Goal: Transaction & Acquisition: Book appointment/travel/reservation

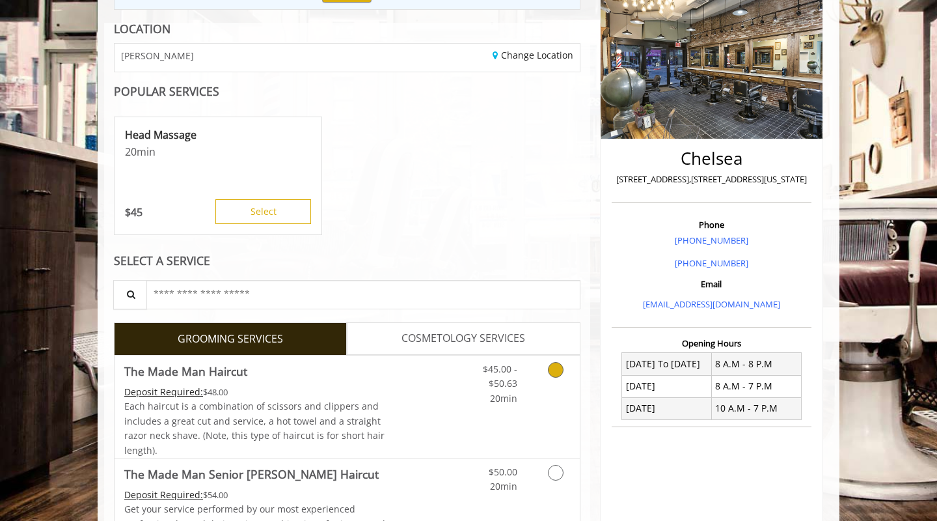
click at [474, 430] on div "$45.00 - $50.63 20min" at bounding box center [521, 406] width 116 height 102
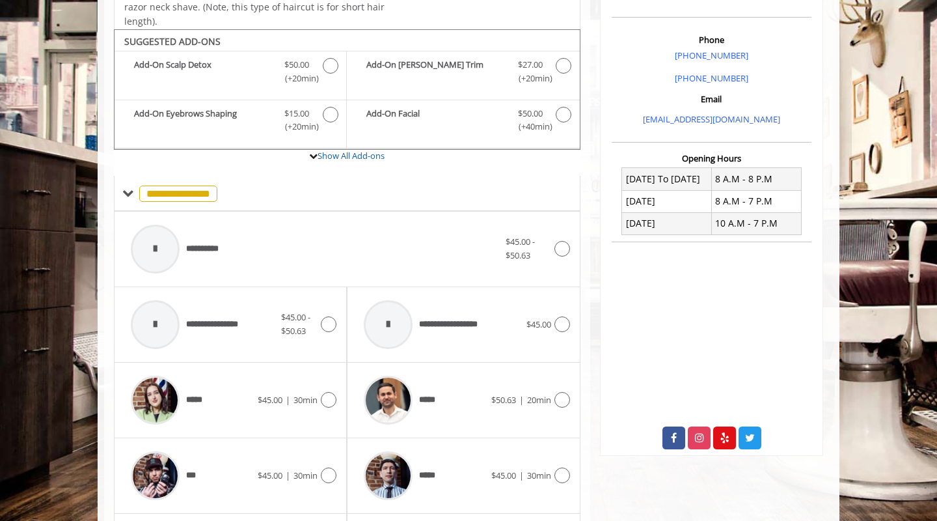
scroll to position [577, 0]
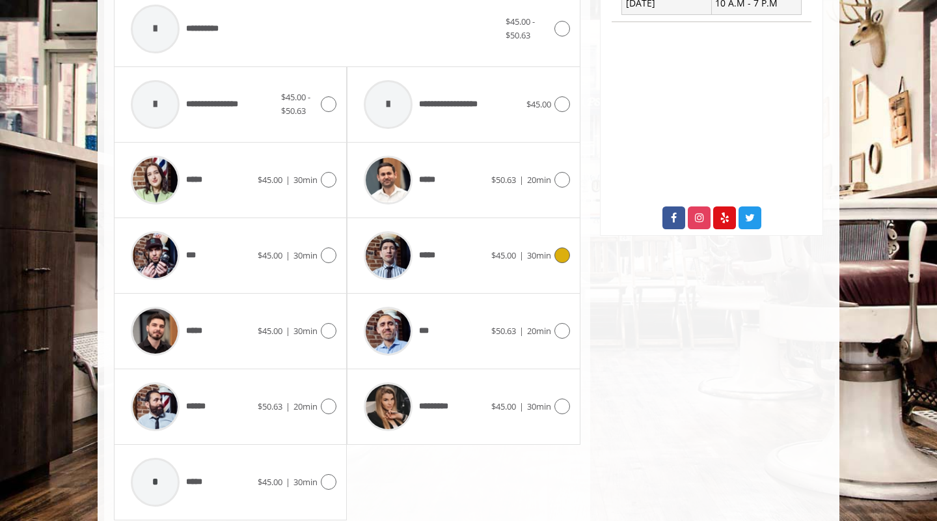
click at [525, 253] on span "$45.00 | 30min" at bounding box center [521, 256] width 60 height 14
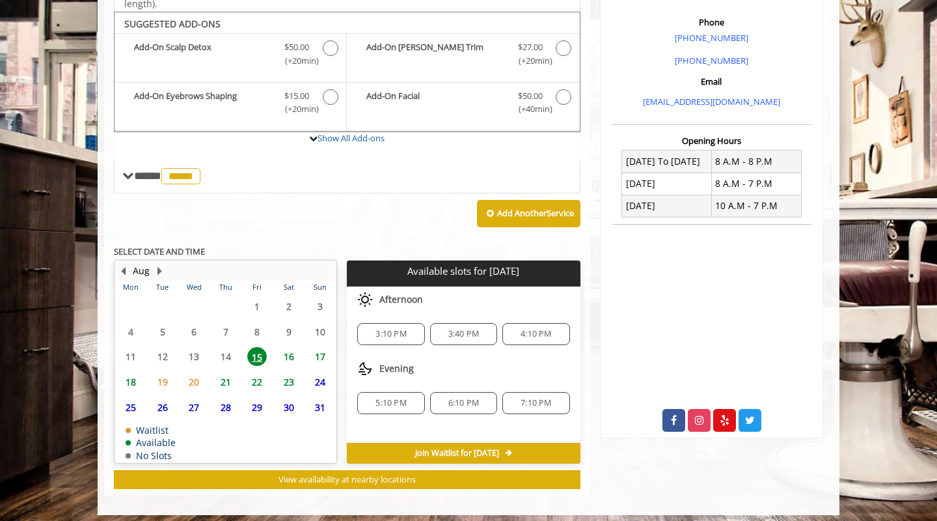
scroll to position [375, 0]
click at [550, 329] on span "4:10 PM" at bounding box center [536, 334] width 31 height 10
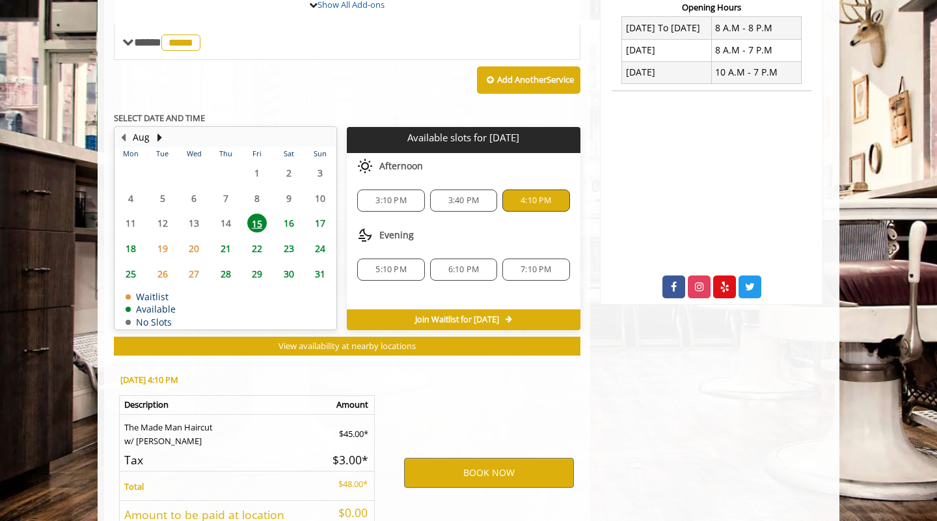
scroll to position [606, 0]
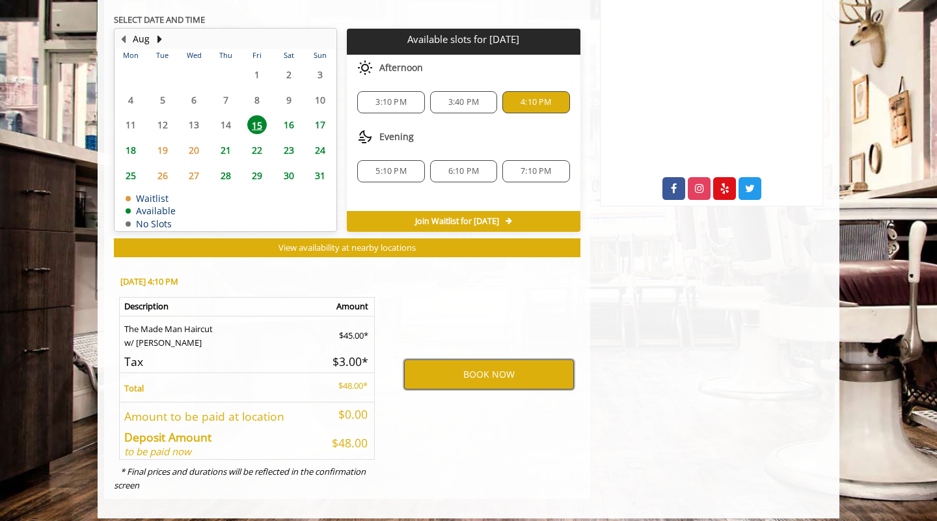
click at [513, 366] on button "BOOK NOW" at bounding box center [489, 374] width 170 height 30
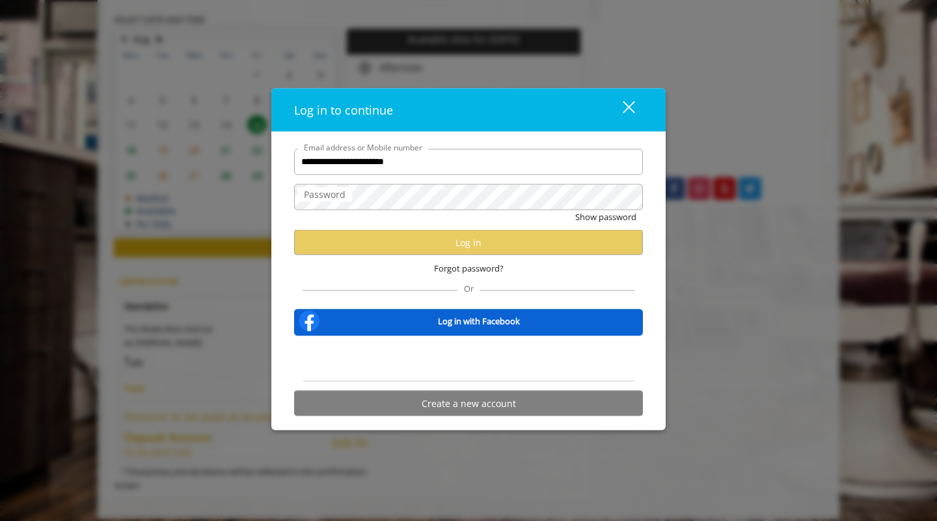
scroll to position [0, 0]
click at [436, 174] on input "**********" at bounding box center [468, 161] width 349 height 26
type input "*"
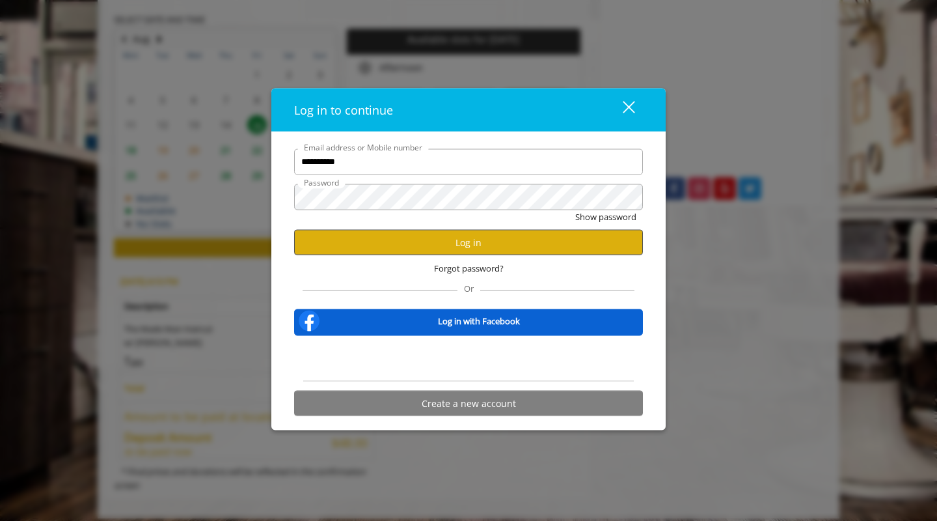
click at [481, 237] on button "Log in" at bounding box center [468, 242] width 349 height 25
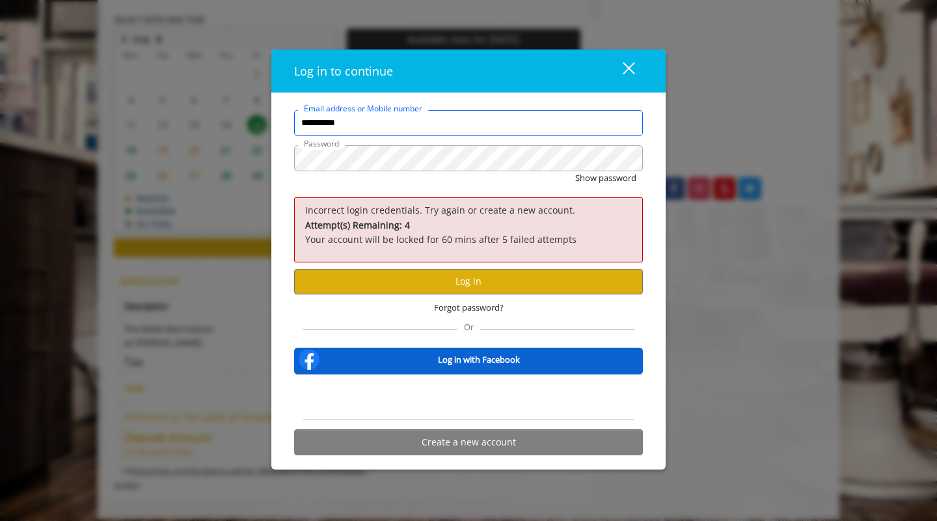
click at [389, 129] on input "**********" at bounding box center [468, 123] width 349 height 26
click at [372, 126] on input "**********" at bounding box center [468, 123] width 349 height 26
type input "*"
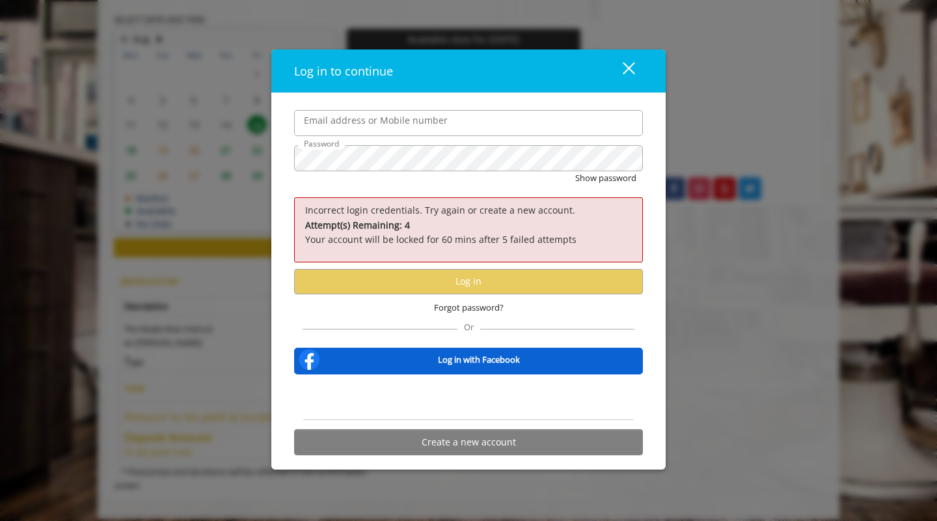
click at [704, 280] on div "Log in to continue close Email address or Mobile number Password Show password …" at bounding box center [468, 260] width 937 height 521
click at [407, 138] on form "Email address or Mobile number Password Show password Incorrect login credentia…" at bounding box center [468, 285] width 349 height 351
click at [380, 128] on label "Email address or Mobile number" at bounding box center [375, 120] width 157 height 14
click at [380, 128] on input "Email address or Mobile number" at bounding box center [468, 123] width 349 height 26
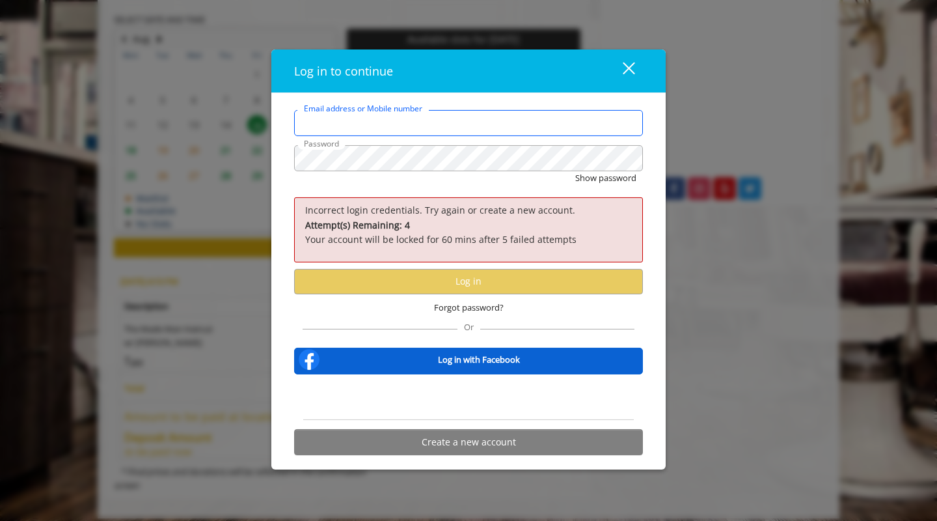
type input "**********"
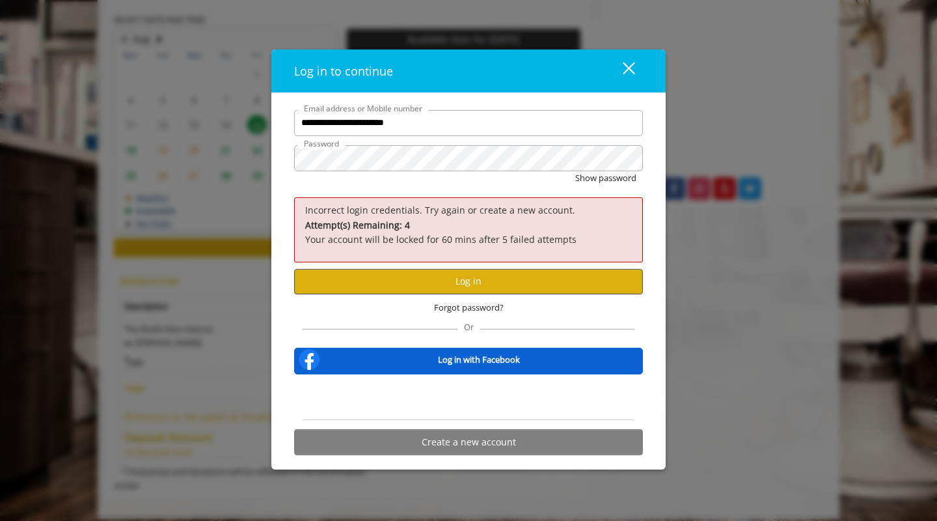
click at [466, 281] on button "Log in" at bounding box center [468, 280] width 349 height 25
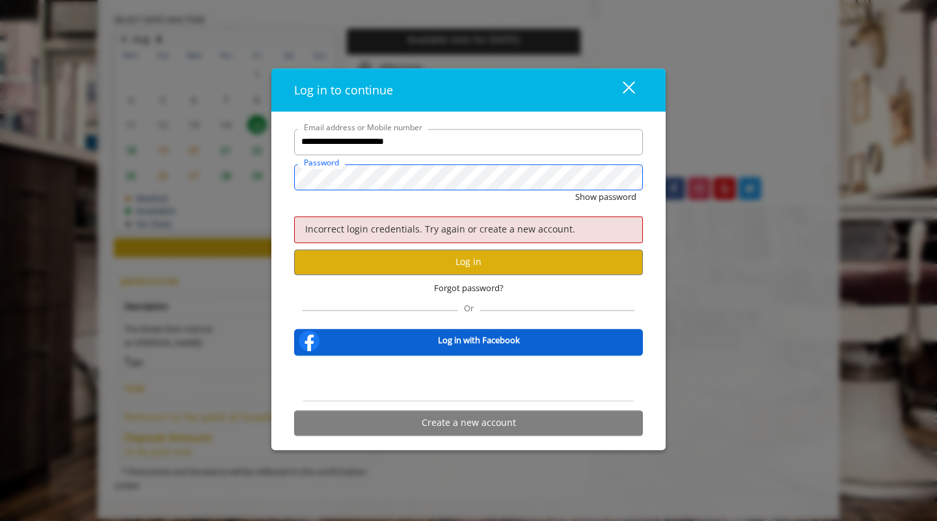
click at [605, 197] on button "Show password" at bounding box center [605, 197] width 61 height 14
click at [457, 264] on button "Log in" at bounding box center [468, 261] width 349 height 25
